Goal: Task Accomplishment & Management: Manage account settings

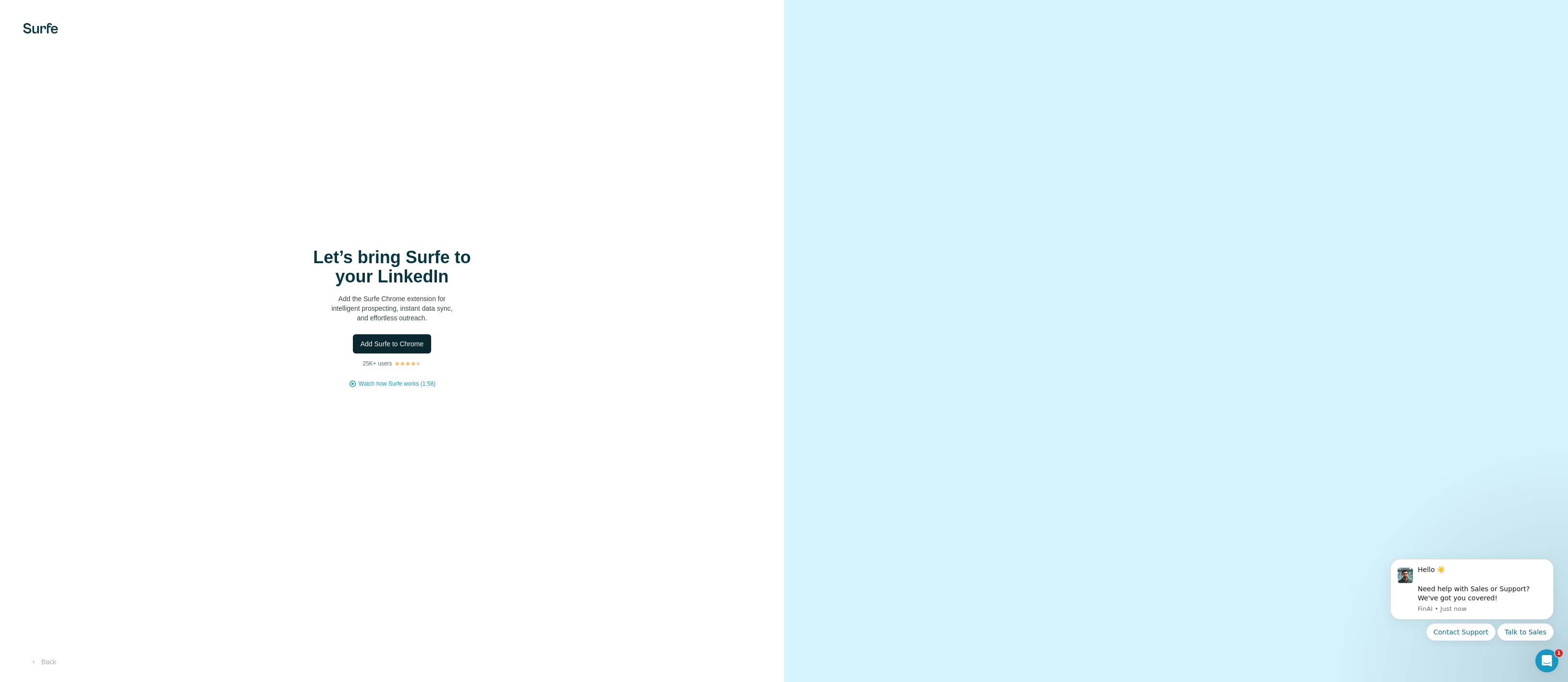
click at [405, 344] on span "Add Surfe to Chrome" at bounding box center [392, 344] width 64 height 10
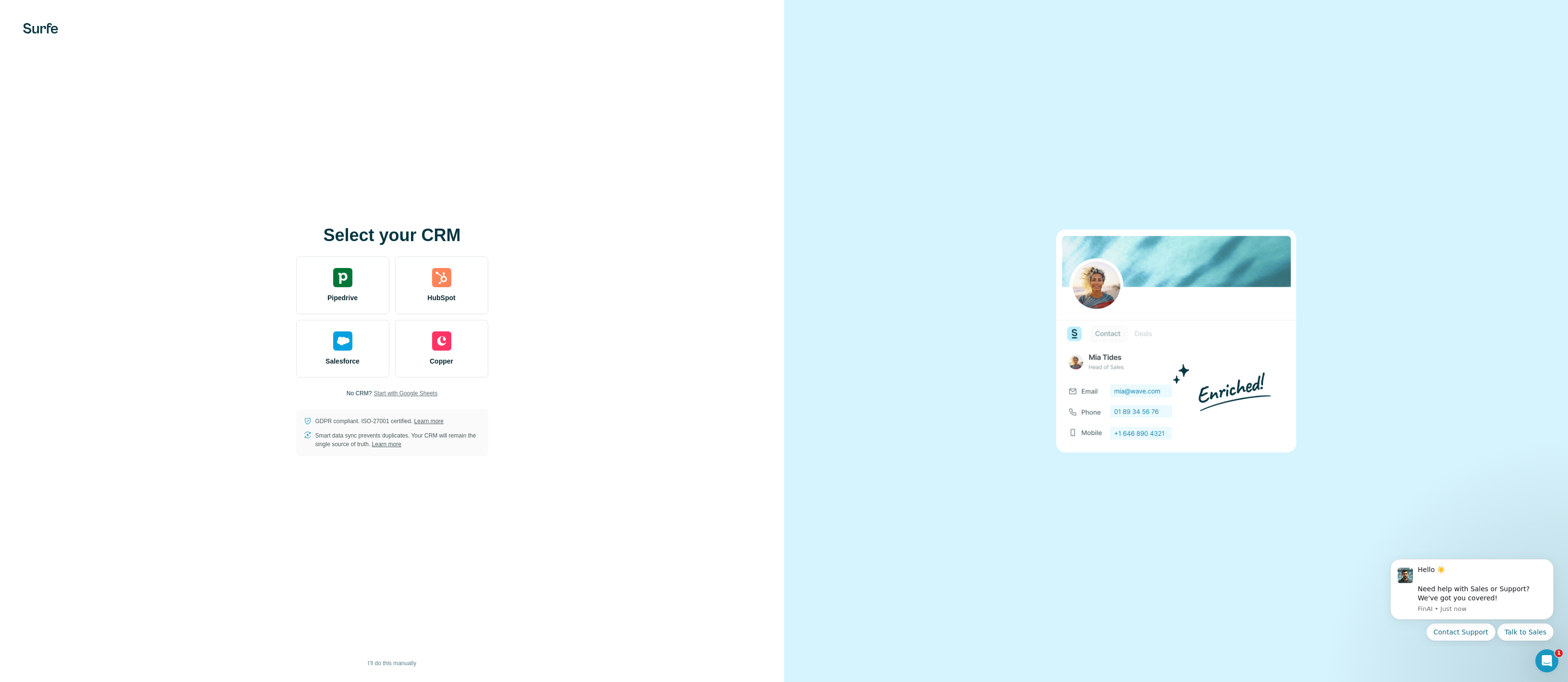
click at [401, 390] on span "Start with Google Sheets" at bounding box center [405, 393] width 64 height 8
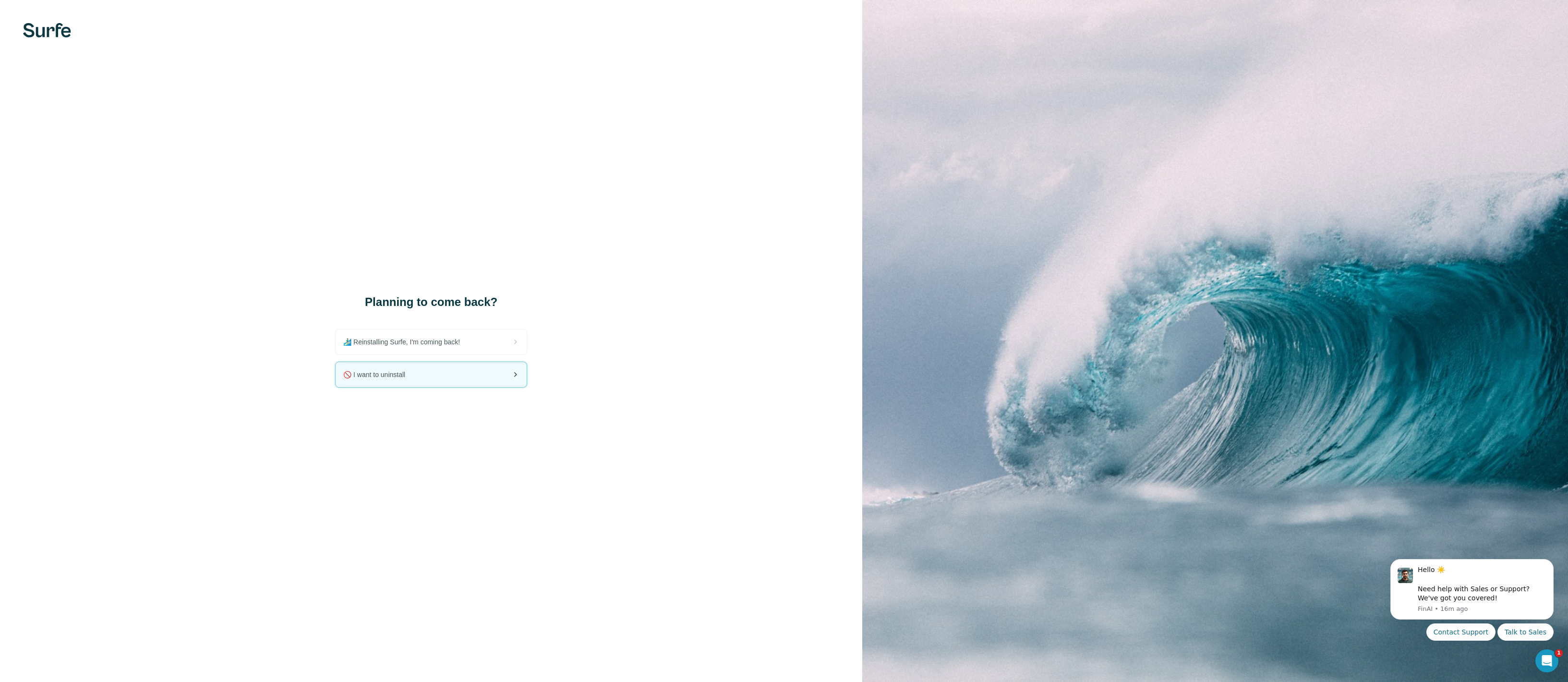
click at [402, 378] on span "🚫 I want to uninstall" at bounding box center [378, 375] width 70 height 10
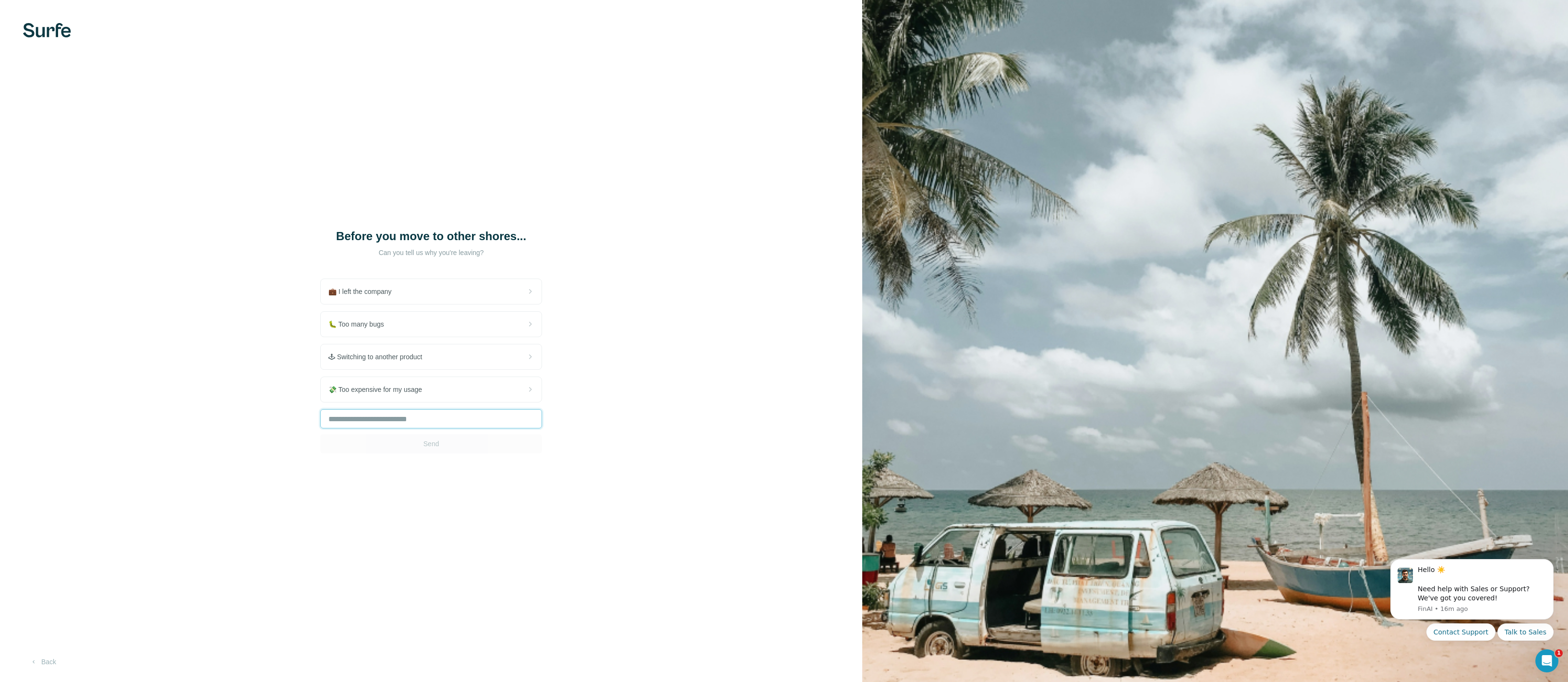
click at [391, 420] on input "text" at bounding box center [431, 419] width 222 height 20
type input "******"
click at [398, 437] on button "Send" at bounding box center [431, 444] width 222 height 20
